Goal: Find contact information: Find contact information

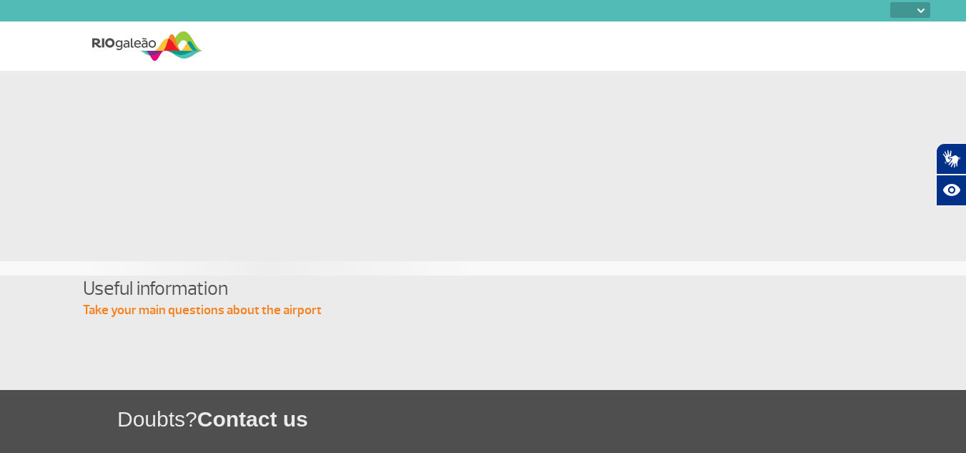
select select
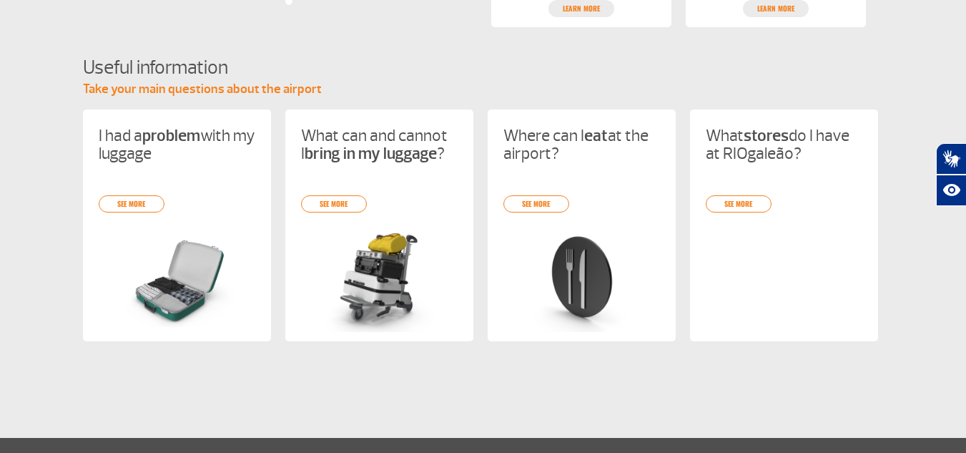
scroll to position [715, 0]
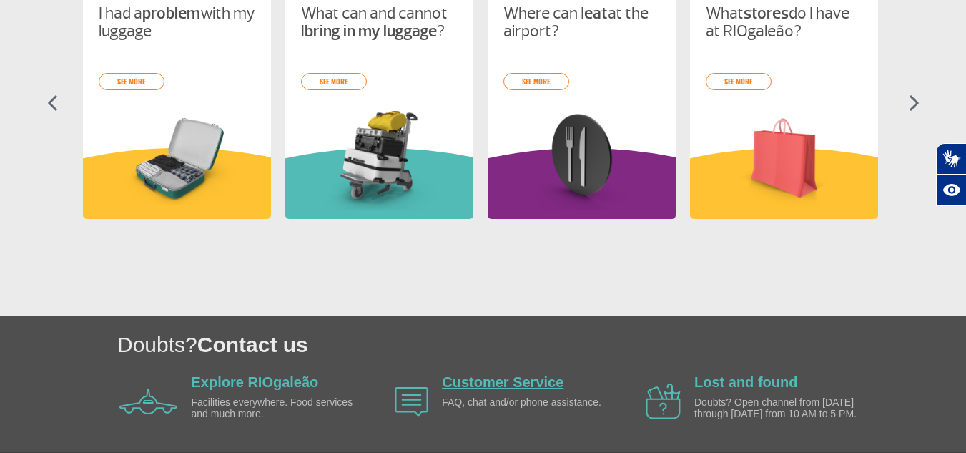
click at [455, 377] on link "Customer Service" at bounding box center [503, 382] width 122 height 16
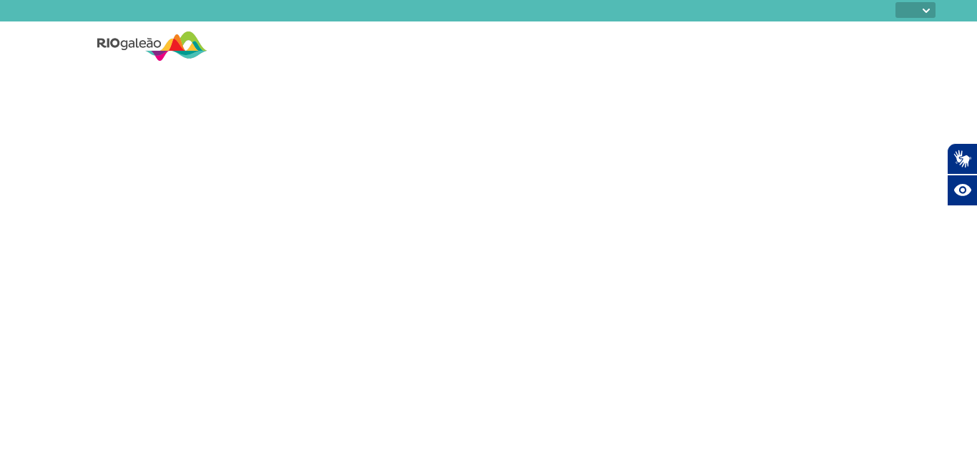
select select
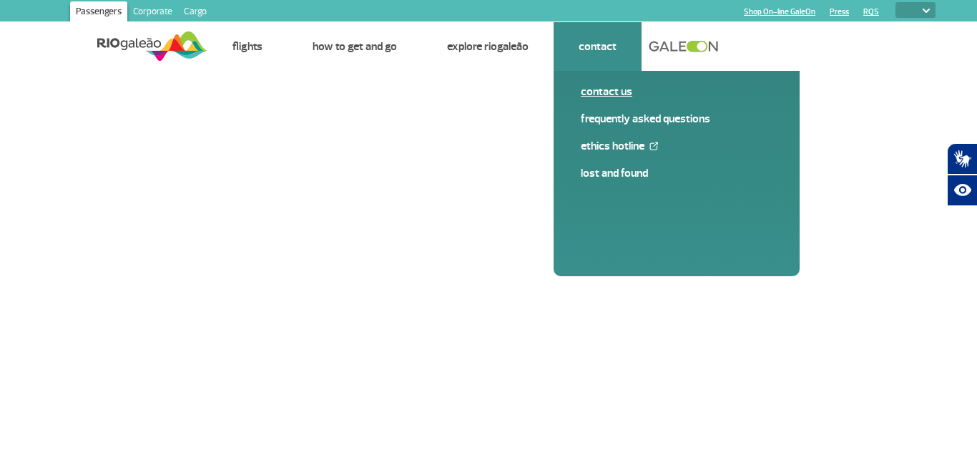
click at [599, 97] on link "Contact us" at bounding box center [677, 92] width 192 height 16
click at [621, 87] on link "Contact us" at bounding box center [677, 92] width 192 height 16
